Goal: Task Accomplishment & Management: Use online tool/utility

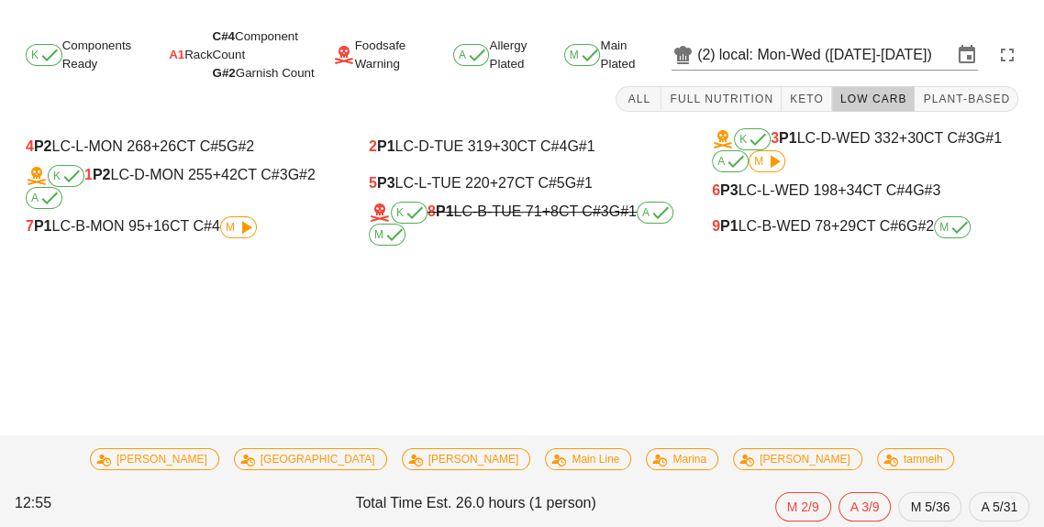
click at [169, 231] on span "+16" at bounding box center [157, 226] width 25 height 16
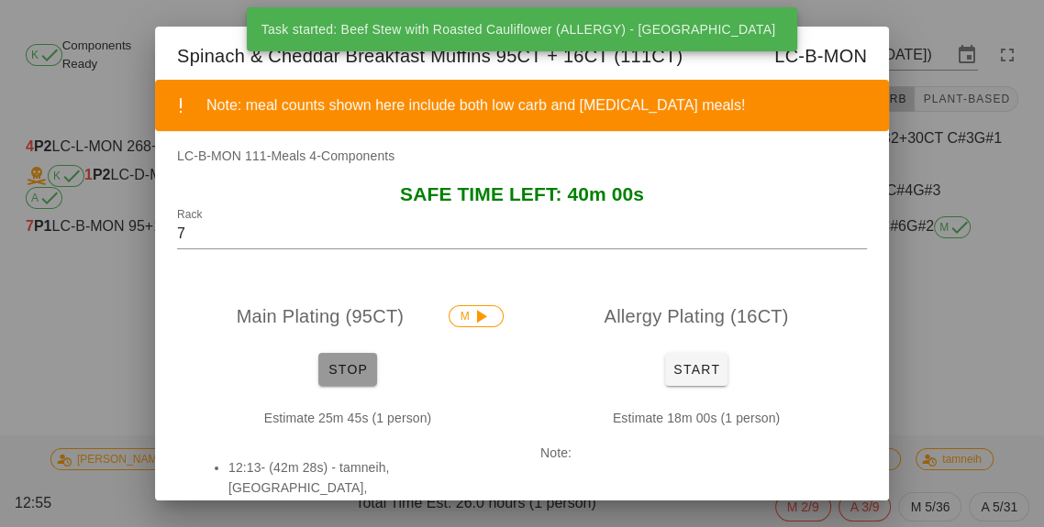
click at [337, 362] on span "Stop" at bounding box center [348, 369] width 44 height 15
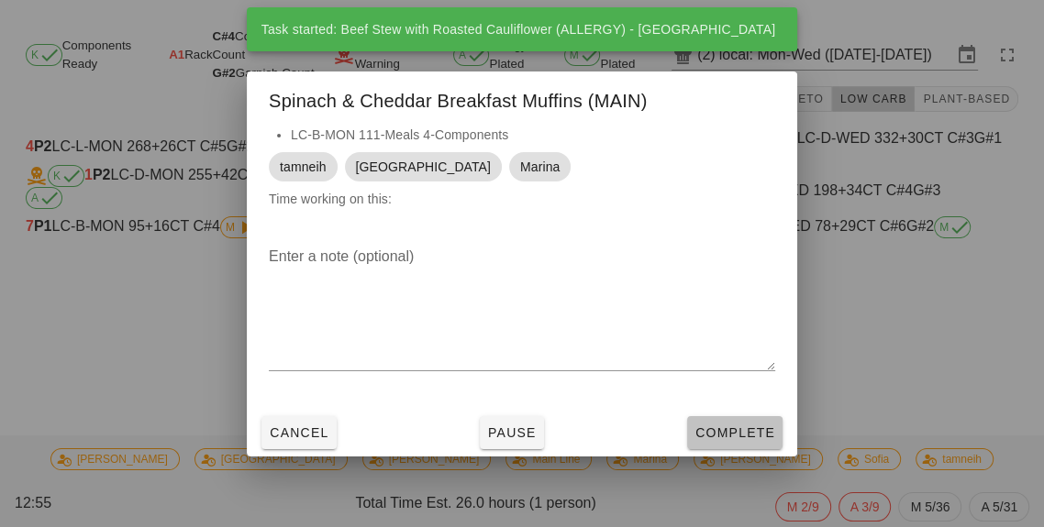
click at [740, 448] on button "Complete" at bounding box center [734, 432] width 95 height 33
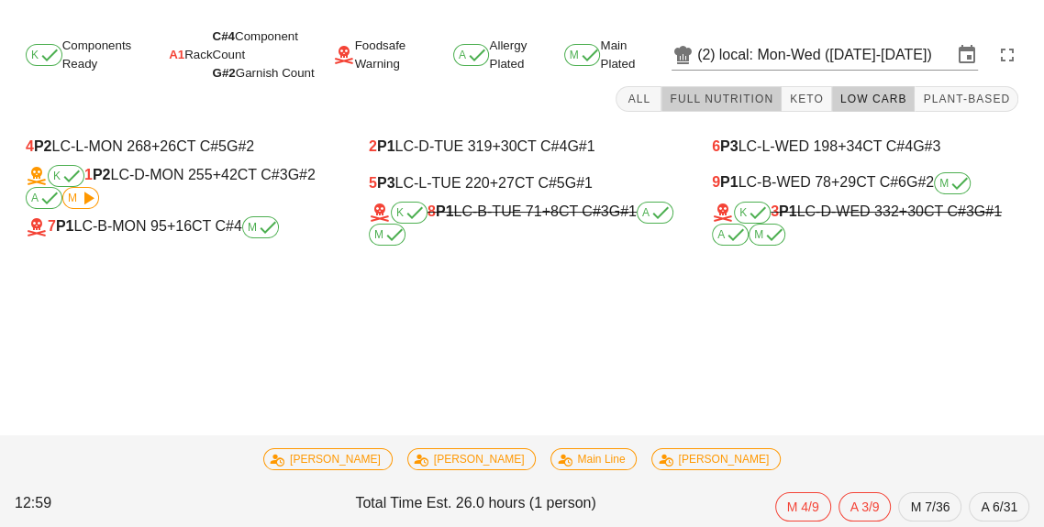
click at [768, 103] on span "Full Nutrition" at bounding box center [721, 99] width 105 height 13
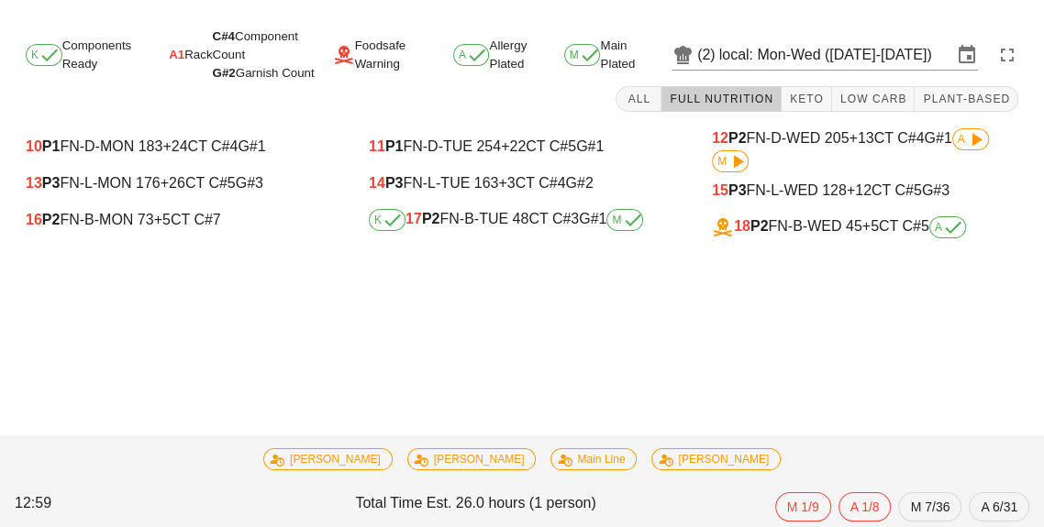
click at [130, 248] on div "10 P1 FN-D-MON 183 +24 CT C#4 G#1 13 P3 FN-L-MON 176 +26 CT C#5 G#3 16 P2 FN-B-…" at bounding box center [178, 186] width 343 height 139
click at [164, 225] on span "+5" at bounding box center [162, 220] width 17 height 16
type input "16"
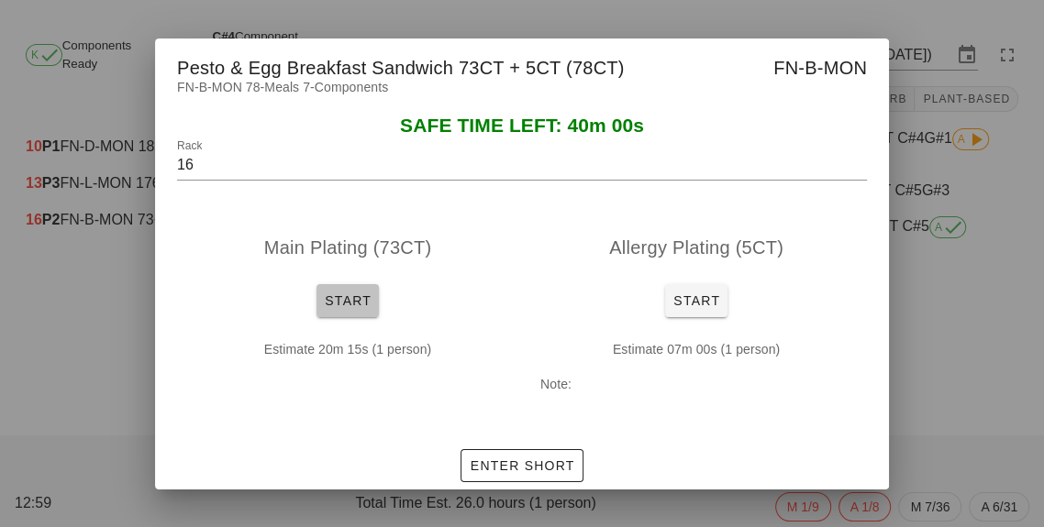
click at [336, 302] on span "Start" at bounding box center [348, 300] width 48 height 15
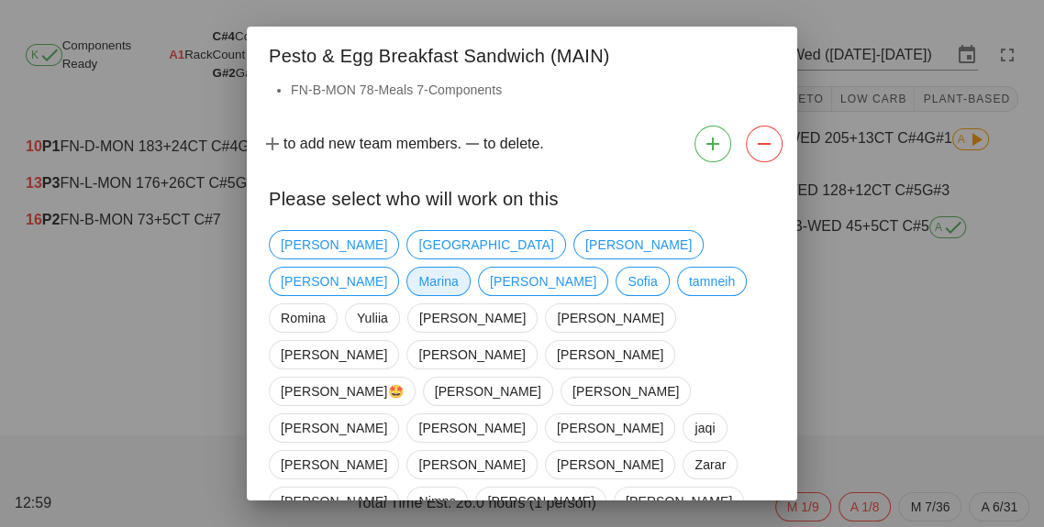
click at [458, 268] on span "Marina" at bounding box center [437, 282] width 39 height 28
click at [330, 234] on div "charlie iran [PERSON_NAME] [PERSON_NAME] Sofia tamneih [PERSON_NAME] [PERSON_NA…" at bounding box center [522, 465] width 506 height 484
click at [418, 241] on span "[GEOGRAPHIC_DATA]" at bounding box center [485, 245] width 135 height 28
click at [689, 293] on span "tamneih" at bounding box center [712, 282] width 47 height 28
